Goal: Task Accomplishment & Management: Use online tool/utility

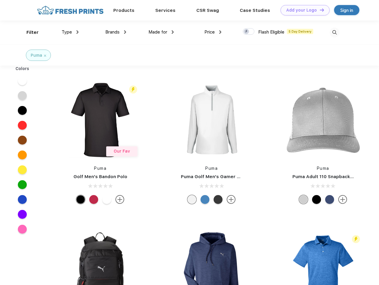
scroll to position [0, 0]
click at [303, 10] on link "Add your Logo Design Tool" at bounding box center [304, 10] width 49 height 10
click at [0, 0] on div "Design Tool" at bounding box center [0, 0] width 0 height 0
click at [319, 10] on link "Add your Logo Design Tool" at bounding box center [304, 10] width 49 height 10
click at [29, 32] on div "Filter" at bounding box center [32, 32] width 12 height 7
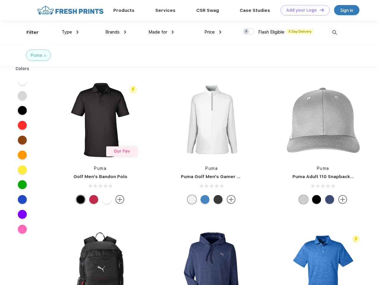
click at [70, 32] on span "Type" at bounding box center [67, 31] width 10 height 5
click at [116, 32] on span "Brands" at bounding box center [112, 31] width 14 height 5
click at [161, 32] on span "Made for" at bounding box center [157, 31] width 19 height 5
click at [213, 32] on span "Price" at bounding box center [209, 31] width 10 height 5
click at [248, 32] on div at bounding box center [248, 31] width 12 height 7
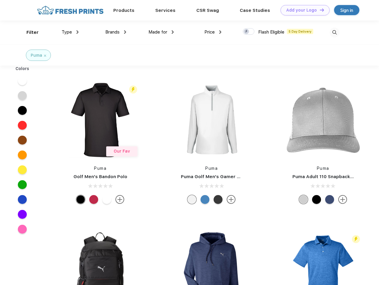
click at [246, 32] on input "checkbox" at bounding box center [244, 30] width 4 height 4
click at [334, 32] on img at bounding box center [334, 33] width 10 height 10
